Goal: Information Seeking & Learning: Compare options

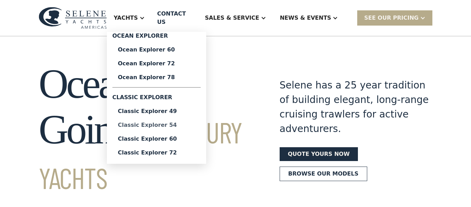
click at [190, 122] on div "Classic Explorer 54" at bounding box center [156, 125] width 77 height 6
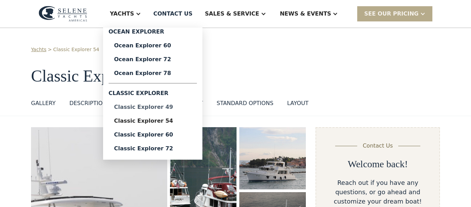
click at [174, 104] on div "Classic Explorer 49" at bounding box center [152, 107] width 77 height 6
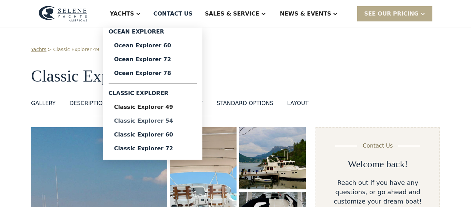
click at [179, 124] on link "Classic Explorer 54" at bounding box center [153, 121] width 88 height 14
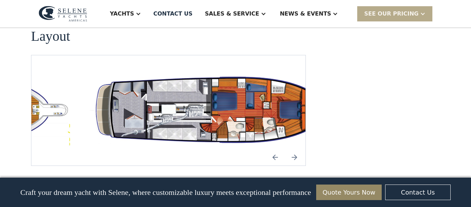
scroll to position [1258, 0]
